Goal: Task Accomplishment & Management: Complete application form

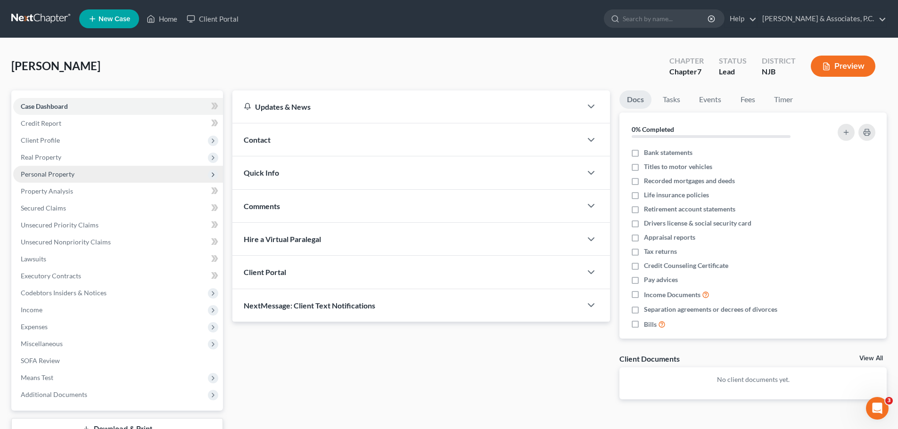
click at [56, 173] on span "Personal Property" at bounding box center [48, 174] width 54 height 8
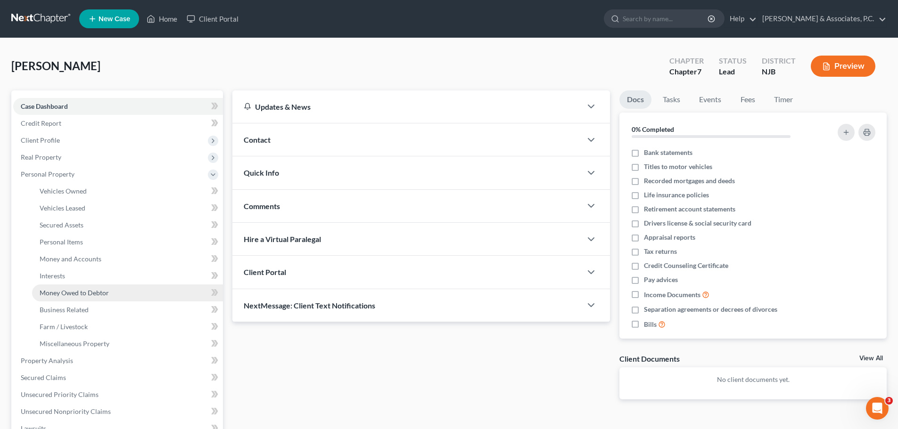
drag, startPoint x: 87, startPoint y: 296, endPoint x: 189, endPoint y: 298, distance: 102.8
click at [87, 295] on span "Money Owed to Debtor" at bounding box center [74, 293] width 69 height 8
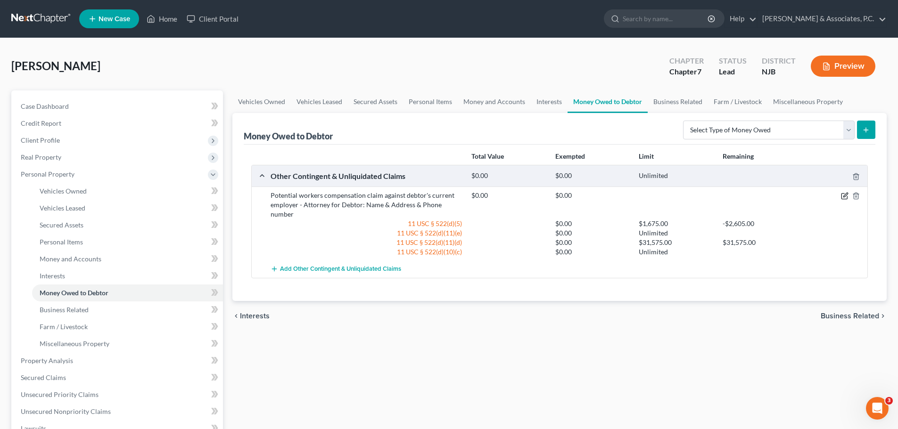
click at [844, 196] on icon "button" at bounding box center [845, 195] width 4 height 4
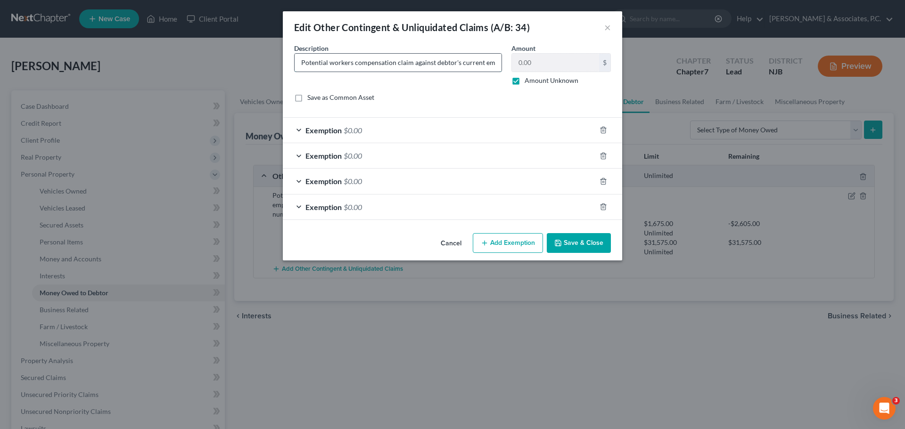
click at [432, 65] on input "Potential workers compensation claim against debtor's current employer - Attorn…" at bounding box center [398, 63] width 207 height 18
drag, startPoint x: 449, startPoint y: 62, endPoint x: 402, endPoint y: 66, distance: 47.3
click at [402, 66] on input "Potential workers compensation claim against debtor's current employer - Attorn…" at bounding box center [398, 63] width 207 height 18
click at [453, 63] on input "Potential workers compensation claim against debtor's current employer - Attorn…" at bounding box center [398, 63] width 207 height 18
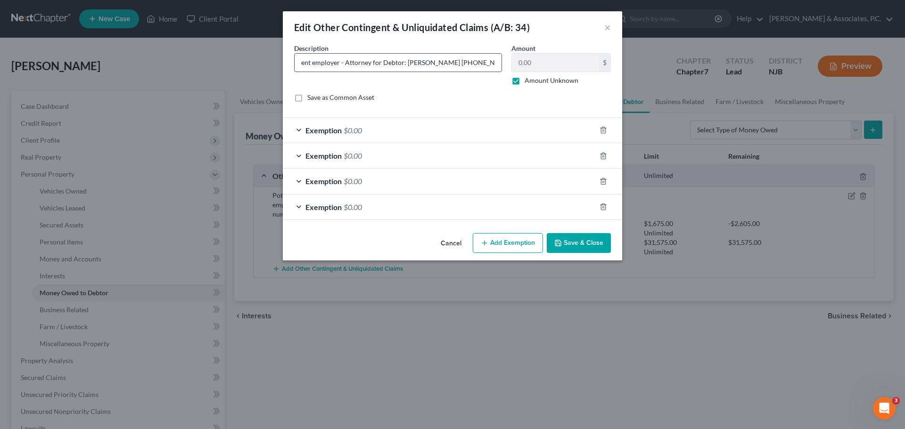
drag, startPoint x: 455, startPoint y: 62, endPoint x: 413, endPoint y: 66, distance: 42.1
click at [401, 66] on input "Potential workers compensation claim against debtor's current employer - Attorn…" at bounding box center [398, 63] width 207 height 18
click at [470, 61] on input "Potential workers compensation claim against debtor's current employer - Attorn…" at bounding box center [398, 63] width 207 height 18
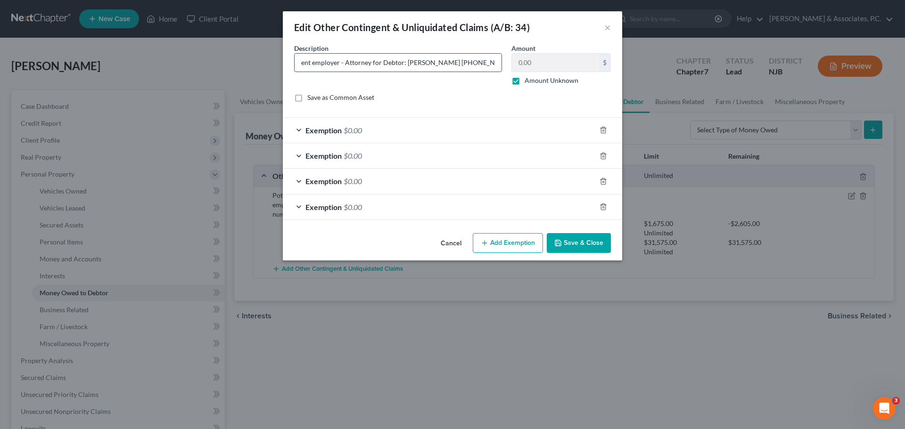
click at [420, 67] on input "Potential workers compensation claim against debtor's current employer - Attorn…" at bounding box center [398, 63] width 207 height 18
drag, startPoint x: 340, startPoint y: 62, endPoint x: 423, endPoint y: 66, distance: 83.1
click at [341, 61] on input "Potential workers compensation claim against debtor's current employer - Attorn…" at bounding box center [398, 63] width 207 height 18
click at [416, 61] on input "Potential workers compensation claim against debtor's current employer - Attorn…" at bounding box center [398, 63] width 207 height 18
click at [404, 62] on input "Potential workers compensation claim against debtor's current employer - Attorn…" at bounding box center [398, 63] width 207 height 18
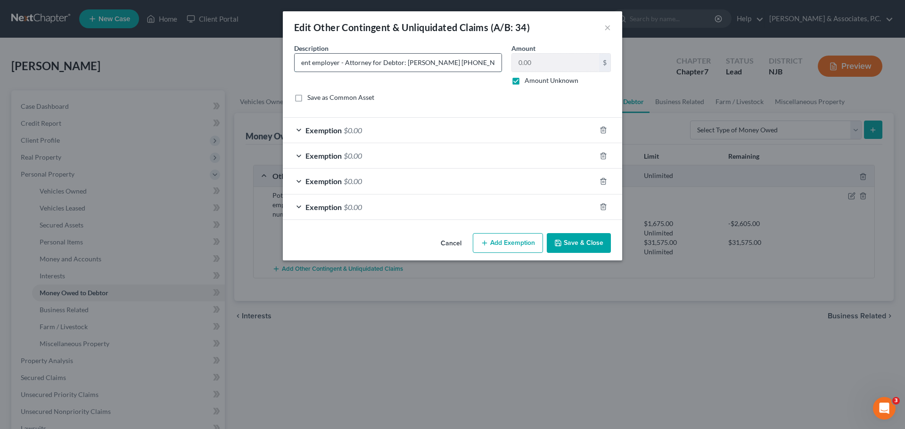
drag, startPoint x: 455, startPoint y: 60, endPoint x: 444, endPoint y: 65, distance: 12.7
click at [455, 61] on input "Potential workers compensation claim against debtor's current employer - Attorn…" at bounding box center [398, 63] width 207 height 18
click at [460, 62] on input "Potential workers compensation claim against debtor's current employer - Attorn…" at bounding box center [398, 63] width 207 height 18
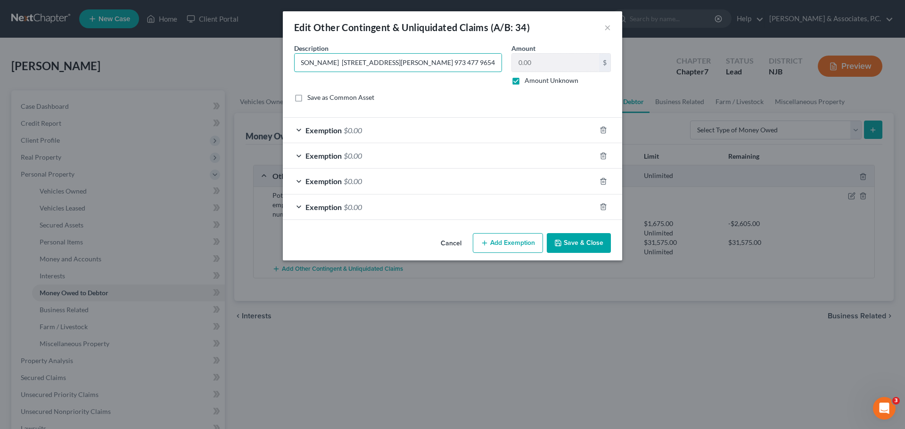
type input "Potential workers compensation claim against debtor's current employer - Attorn…"
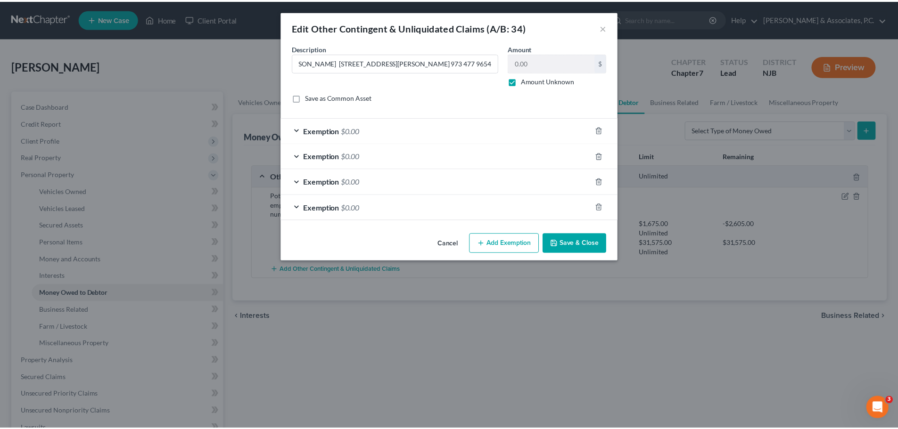
scroll to position [0, 0]
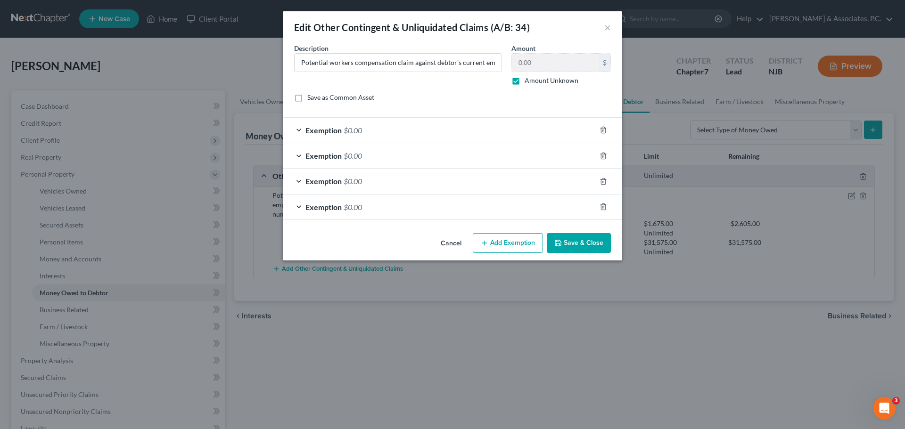
click at [591, 246] on button "Save & Close" at bounding box center [579, 243] width 64 height 20
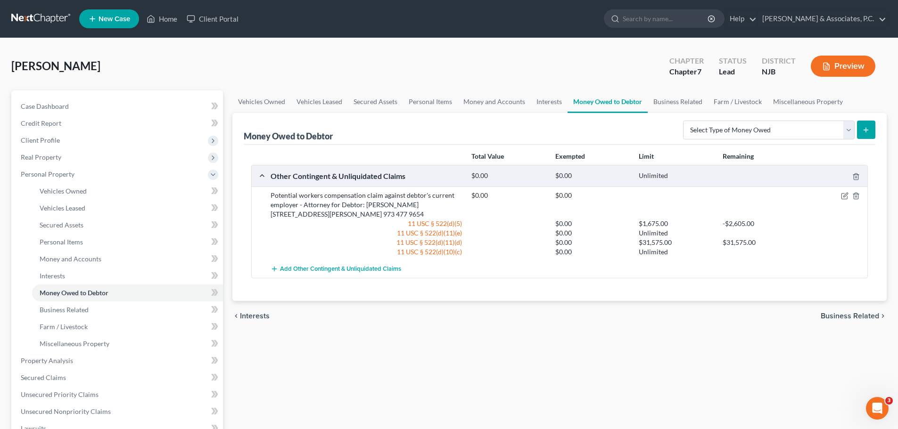
click at [848, 314] on span "Business Related" at bounding box center [850, 317] width 58 height 8
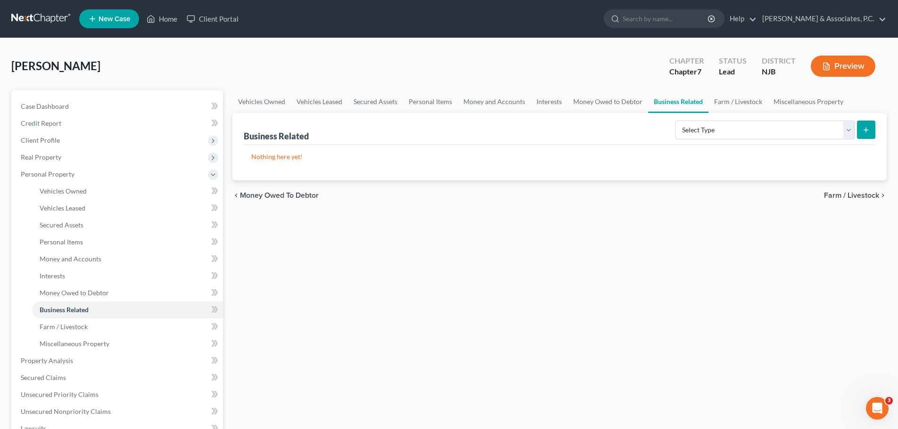
click at [852, 192] on span "Farm / Livestock" at bounding box center [851, 196] width 55 height 8
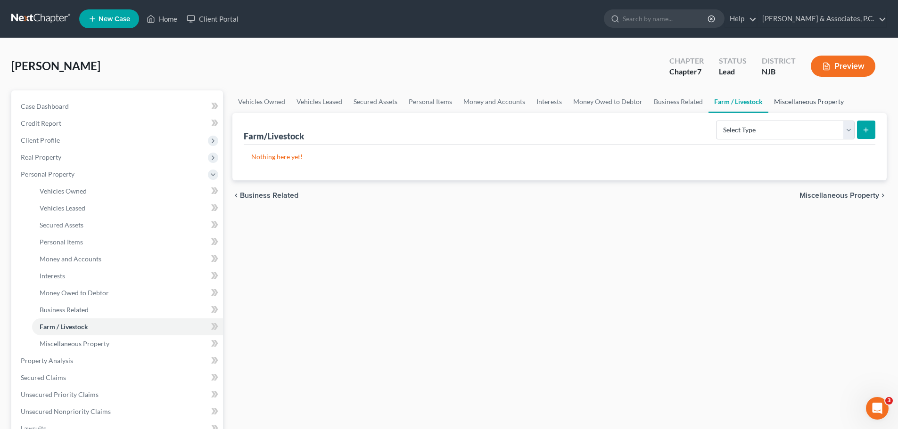
click at [808, 99] on link "Miscellaneous Property" at bounding box center [808, 102] width 81 height 23
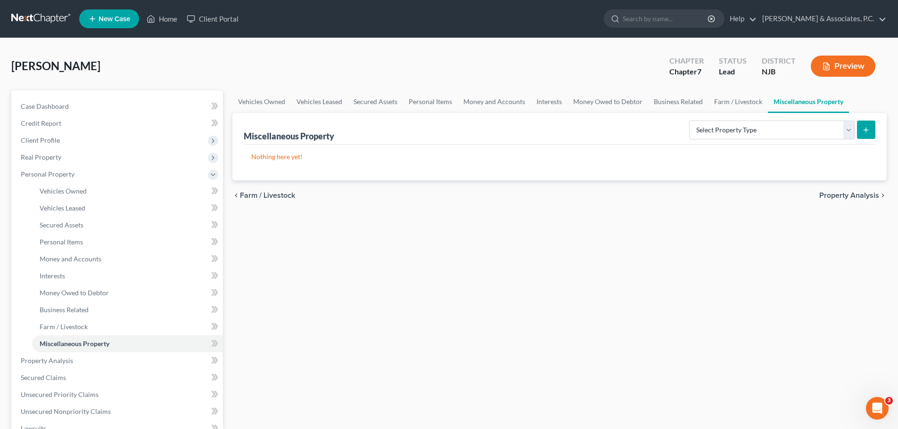
click at [842, 193] on span "Property Analysis" at bounding box center [849, 196] width 60 height 8
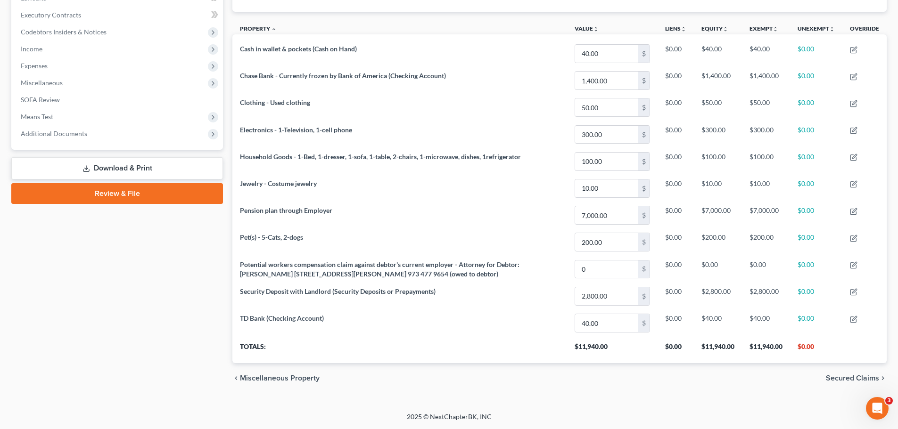
click at [870, 377] on span "Secured Claims" at bounding box center [852, 379] width 53 height 8
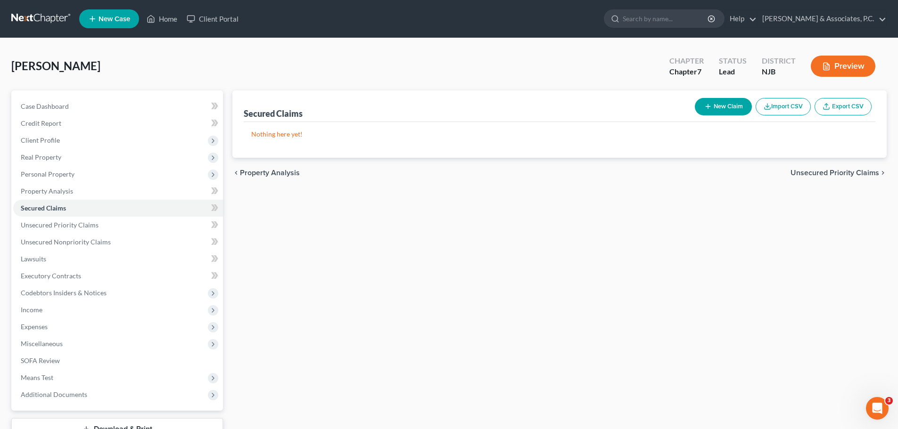
click at [810, 172] on span "Unsecured Priority Claims" at bounding box center [835, 173] width 89 height 8
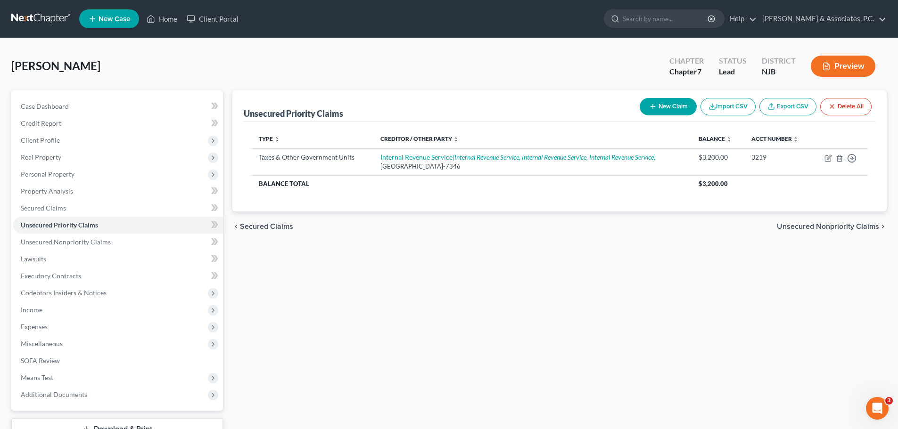
click at [823, 222] on div "chevron_left Secured Claims Unsecured Nonpriority Claims chevron_right" at bounding box center [559, 227] width 654 height 30
drag, startPoint x: 824, startPoint y: 223, endPoint x: 832, endPoint y: 227, distance: 8.7
click at [824, 226] on span "Unsecured Nonpriority Claims" at bounding box center [828, 227] width 102 height 8
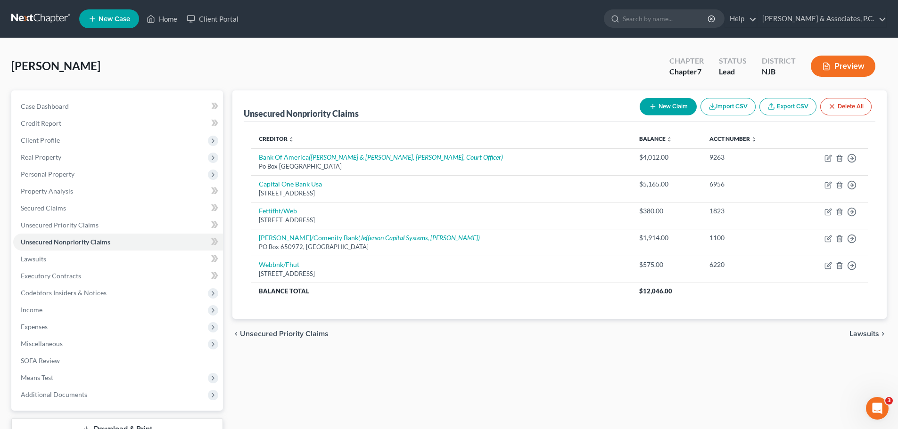
click at [869, 337] on span "Lawsuits" at bounding box center [864, 334] width 30 height 8
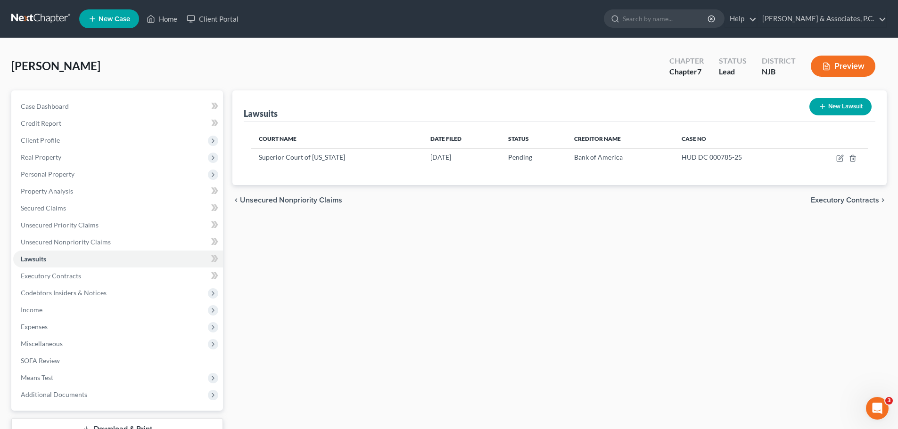
click at [852, 203] on span "Executory Contracts" at bounding box center [845, 201] width 68 height 8
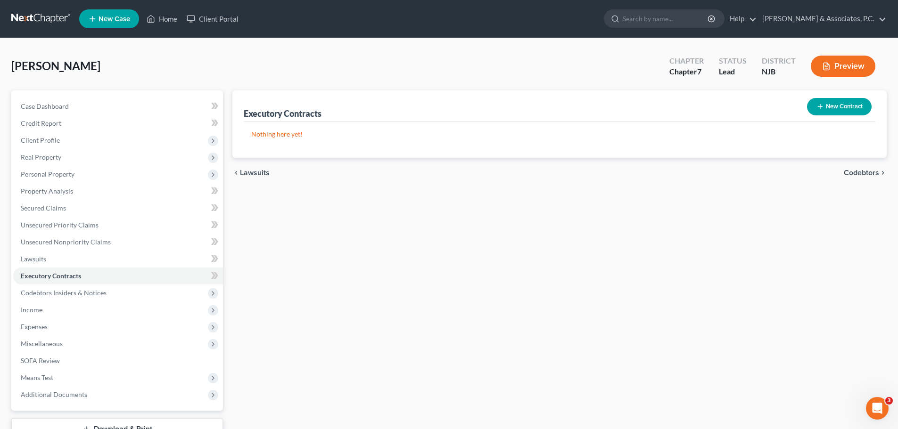
click at [264, 179] on div "chevron_left Lawsuits Codebtors chevron_right" at bounding box center [559, 173] width 654 height 30
click at [263, 173] on span "Lawsuits" at bounding box center [255, 173] width 30 height 8
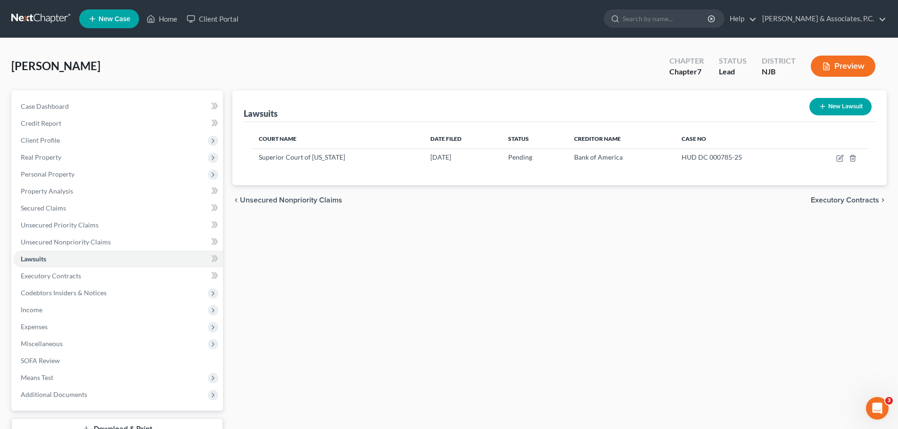
click at [834, 198] on span "Executory Contracts" at bounding box center [845, 201] width 68 height 8
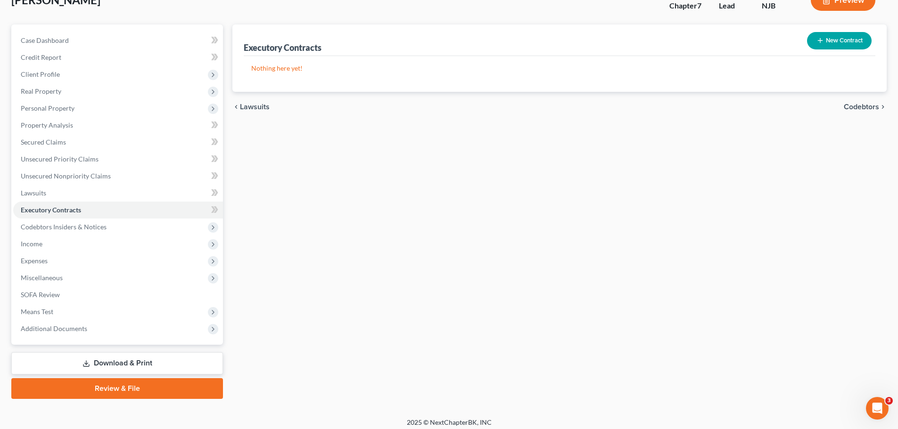
scroll to position [72, 0]
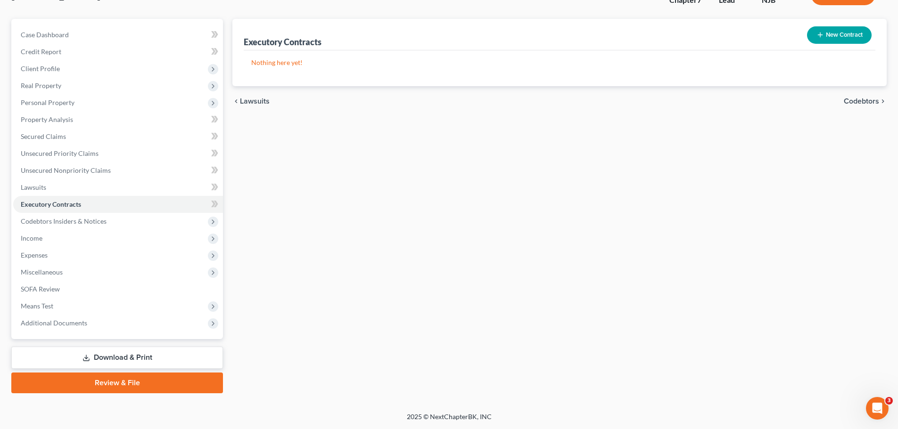
click at [175, 357] on link "Download & Print" at bounding box center [117, 358] width 212 height 22
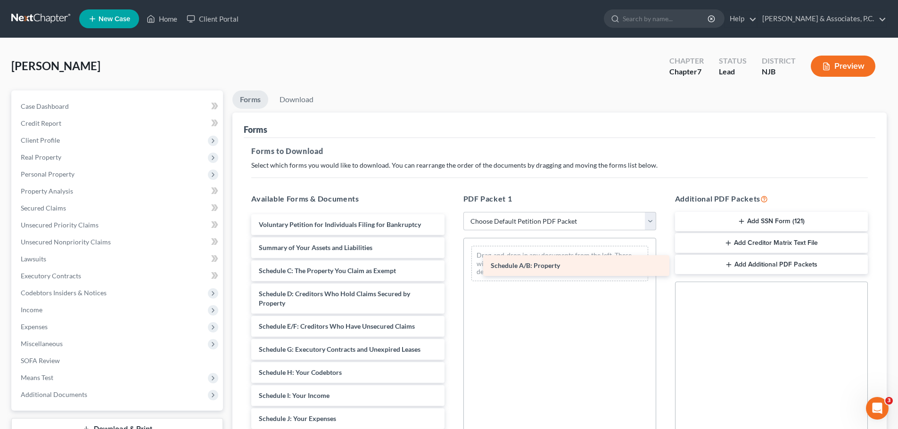
drag, startPoint x: 276, startPoint y: 267, endPoint x: 512, endPoint y: 257, distance: 236.9
click at [452, 257] on div "Schedule A/B: Property Voluntary Petition for Individuals Filing for Bankruptcy…" at bounding box center [348, 428] width 208 height 428
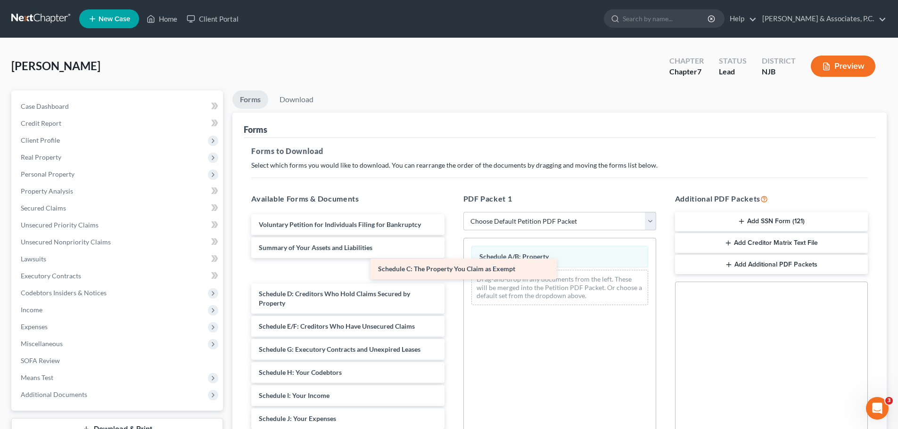
drag, startPoint x: 324, startPoint y: 277, endPoint x: 526, endPoint y: 282, distance: 201.8
click at [452, 280] on div "Schedule C: The Property You Claim as Exempt Voluntary Petition for Individuals…" at bounding box center [348, 428] width 208 height 428
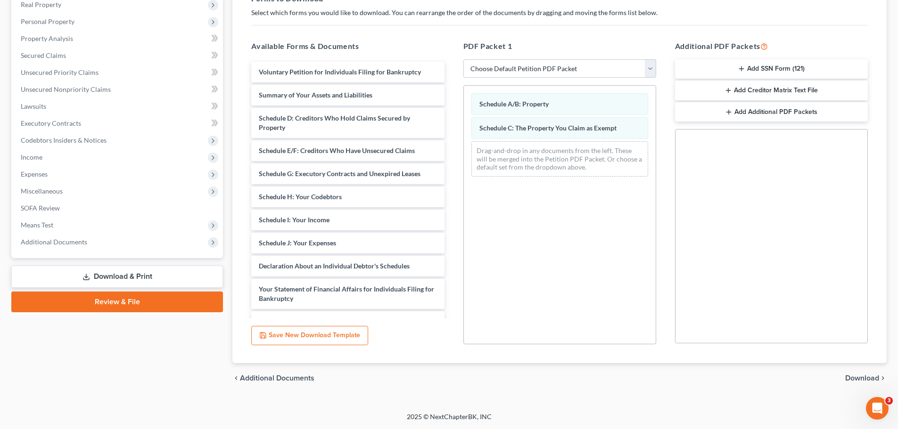
click at [858, 381] on span "Download" at bounding box center [862, 379] width 34 height 8
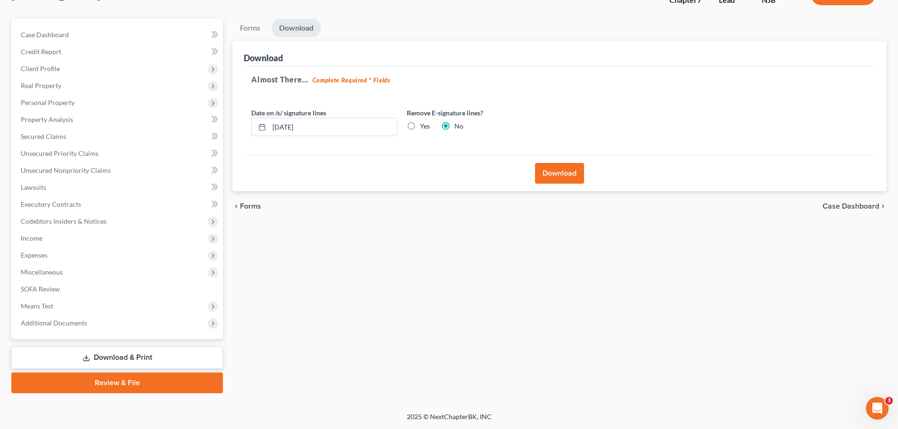
scroll to position [72, 0]
click at [420, 123] on label "Yes" at bounding box center [425, 126] width 10 height 9
click at [424, 123] on input "Yes" at bounding box center [427, 125] width 6 height 6
radio input "true"
radio input "false"
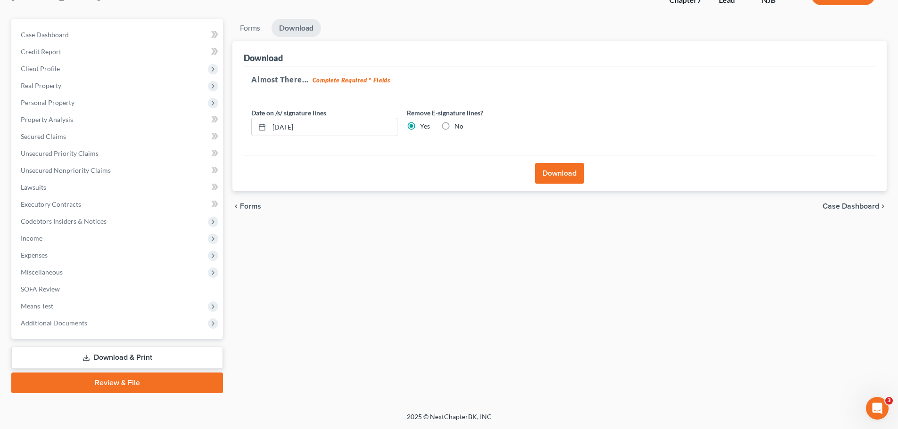
click at [567, 170] on button "Download" at bounding box center [559, 173] width 49 height 21
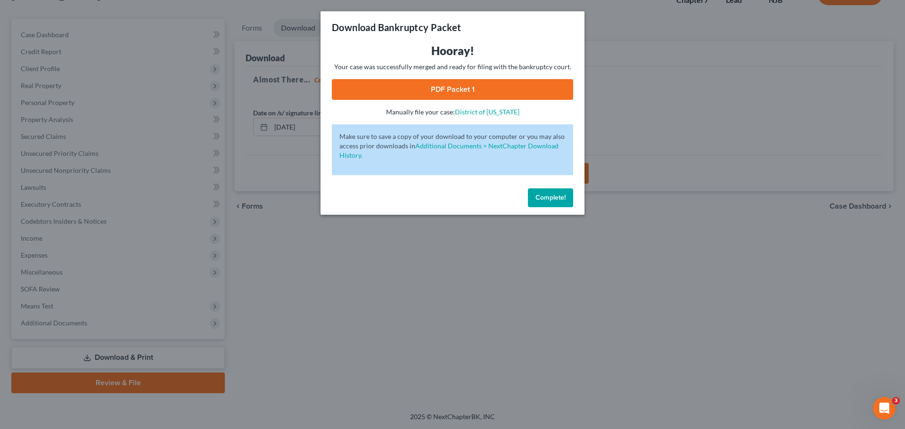
click at [449, 94] on link "PDF Packet 1" at bounding box center [452, 89] width 241 height 21
click at [539, 198] on span "Complete!" at bounding box center [550, 198] width 30 height 8
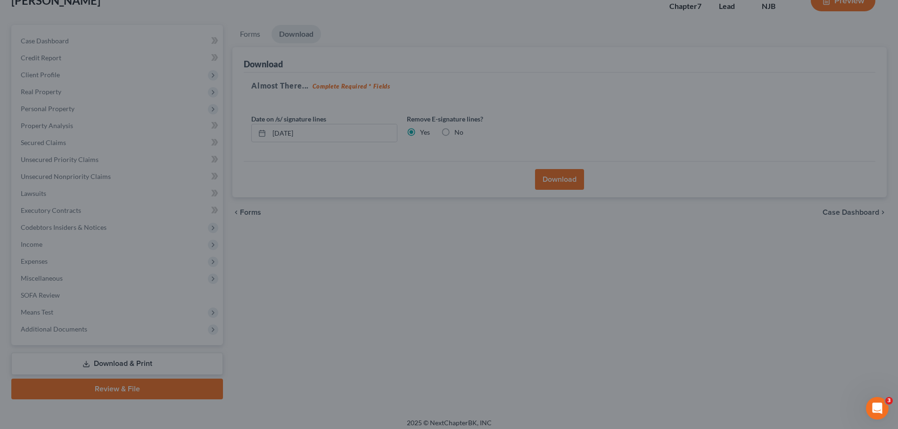
scroll to position [0, 0]
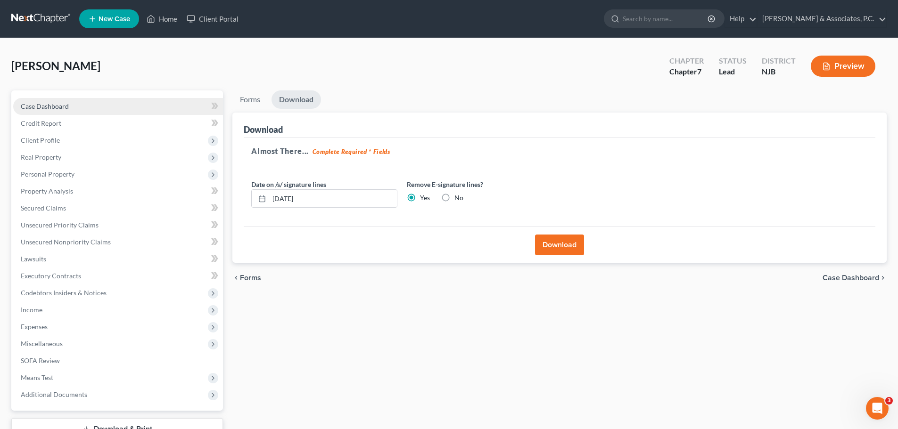
click at [54, 107] on span "Case Dashboard" at bounding box center [45, 106] width 48 height 8
